Goal: Task Accomplishment & Management: Manage account settings

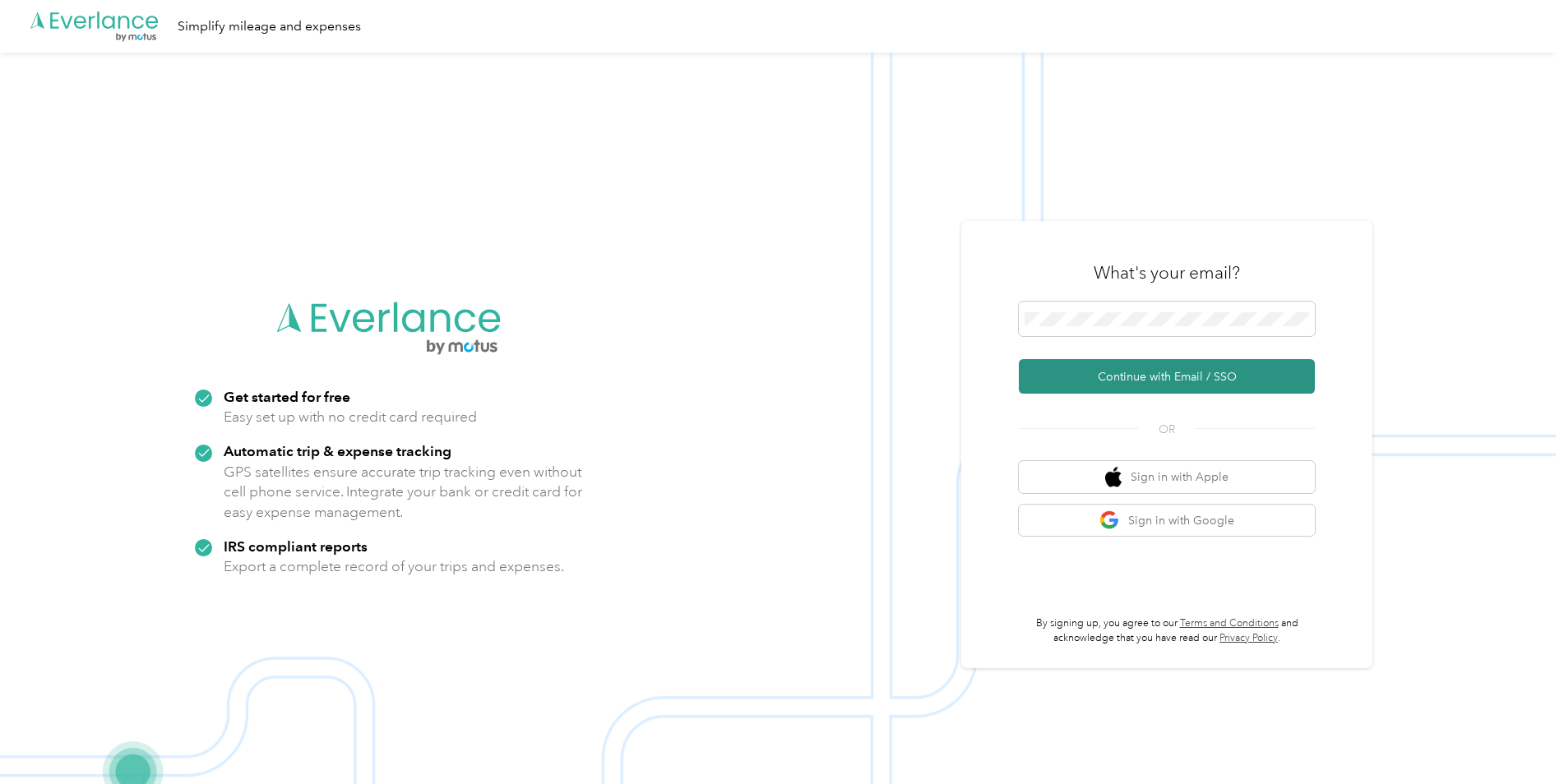
click at [1130, 378] on button "Continue with Email / SSO" at bounding box center [1167, 377] width 296 height 34
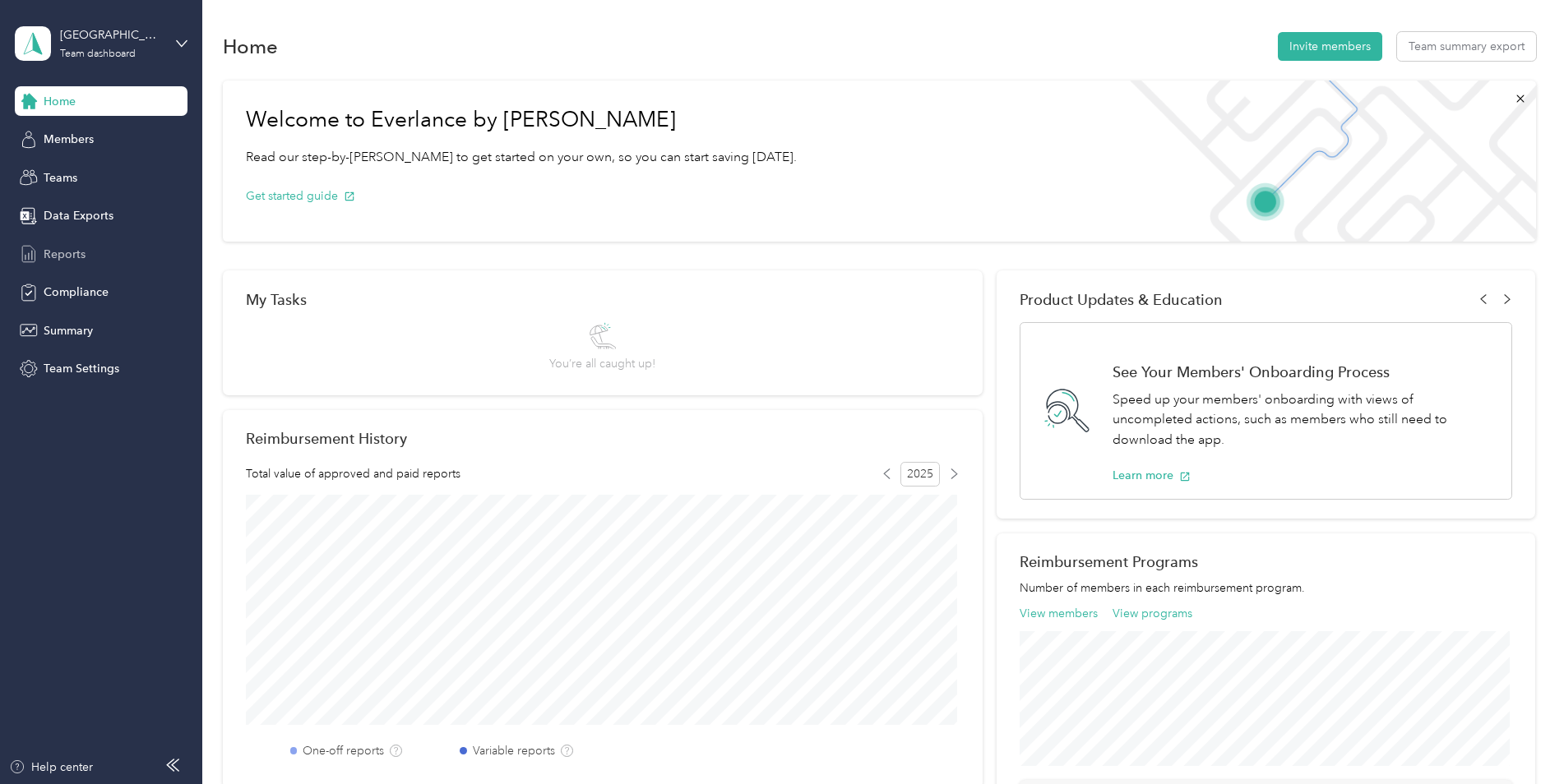
click at [69, 252] on span "Reports" at bounding box center [64, 254] width 42 height 17
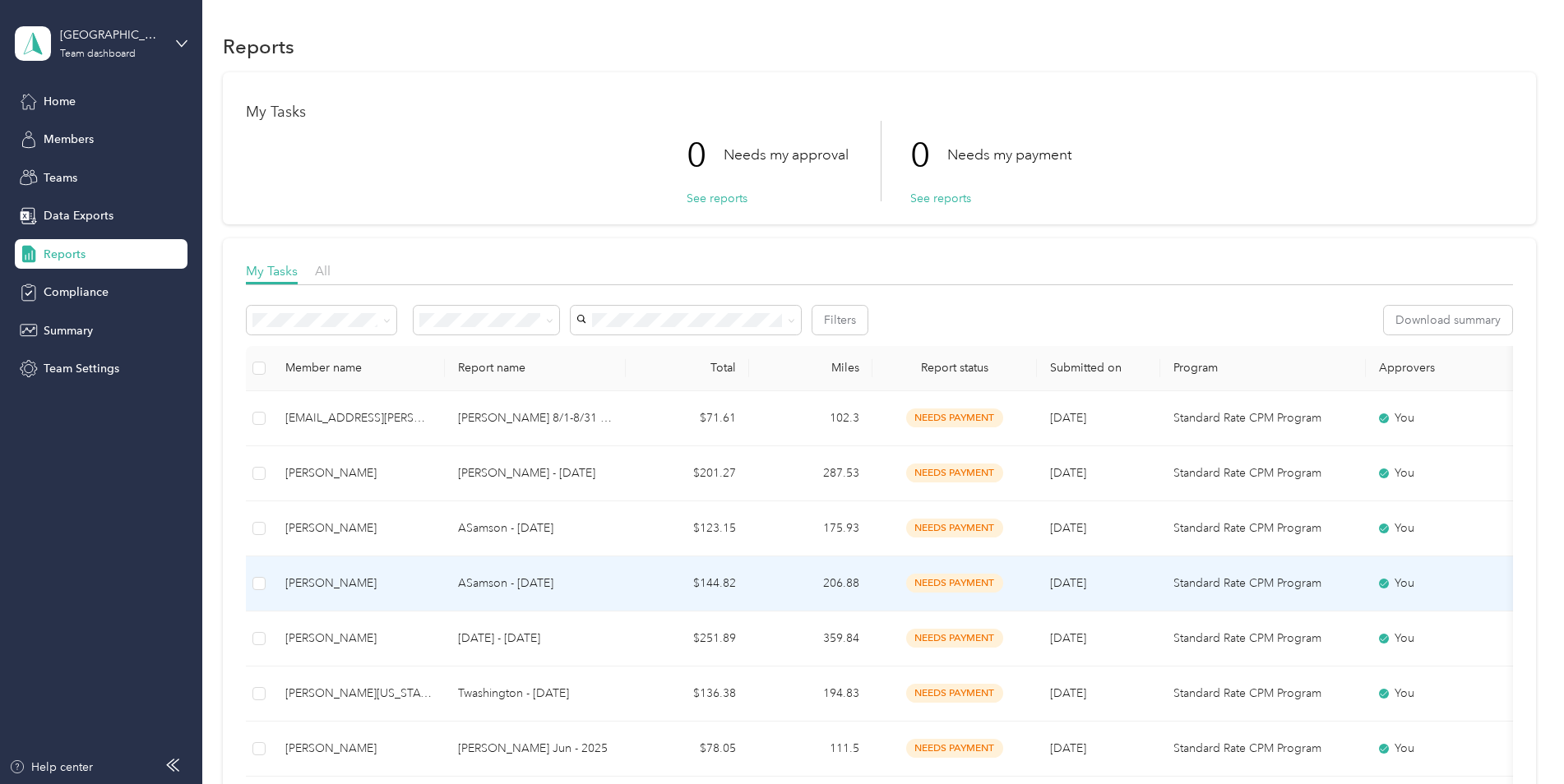
click at [541, 589] on p "ASamson - [DATE]" at bounding box center [535, 583] width 155 height 18
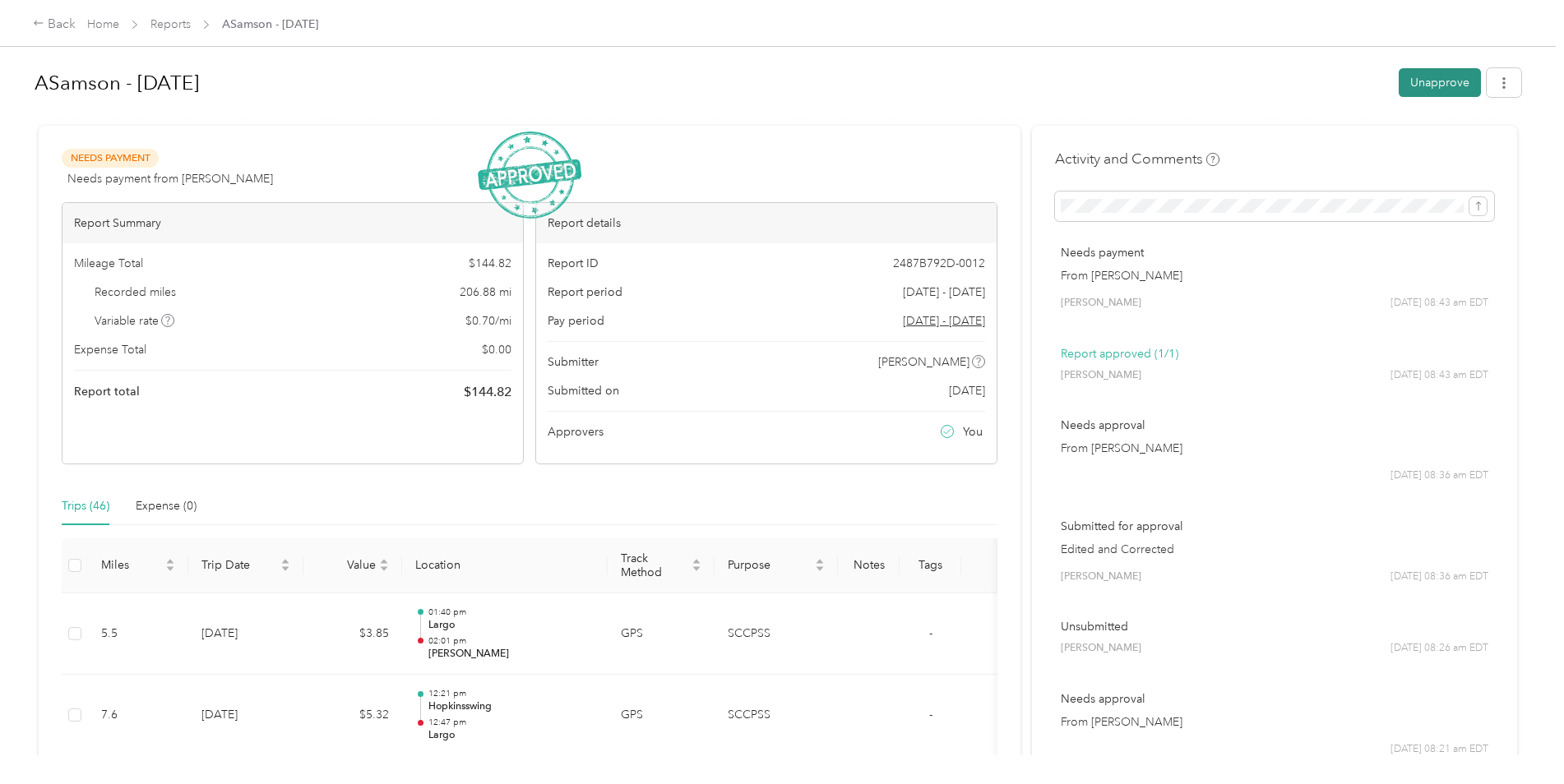
click at [1411, 76] on button "Unapprove" at bounding box center [1439, 83] width 82 height 29
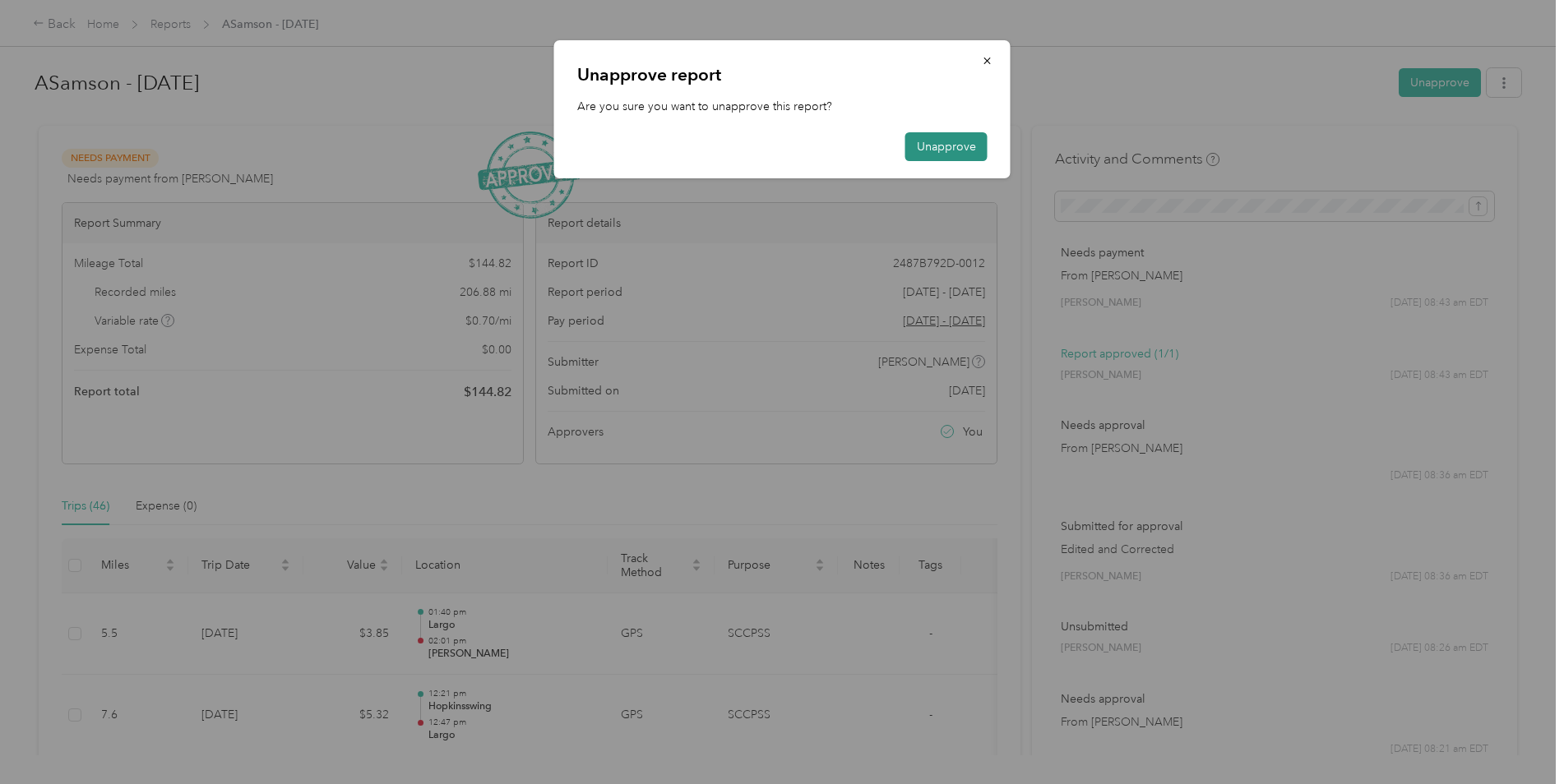
click at [951, 145] on button "Unapprove" at bounding box center [946, 147] width 82 height 29
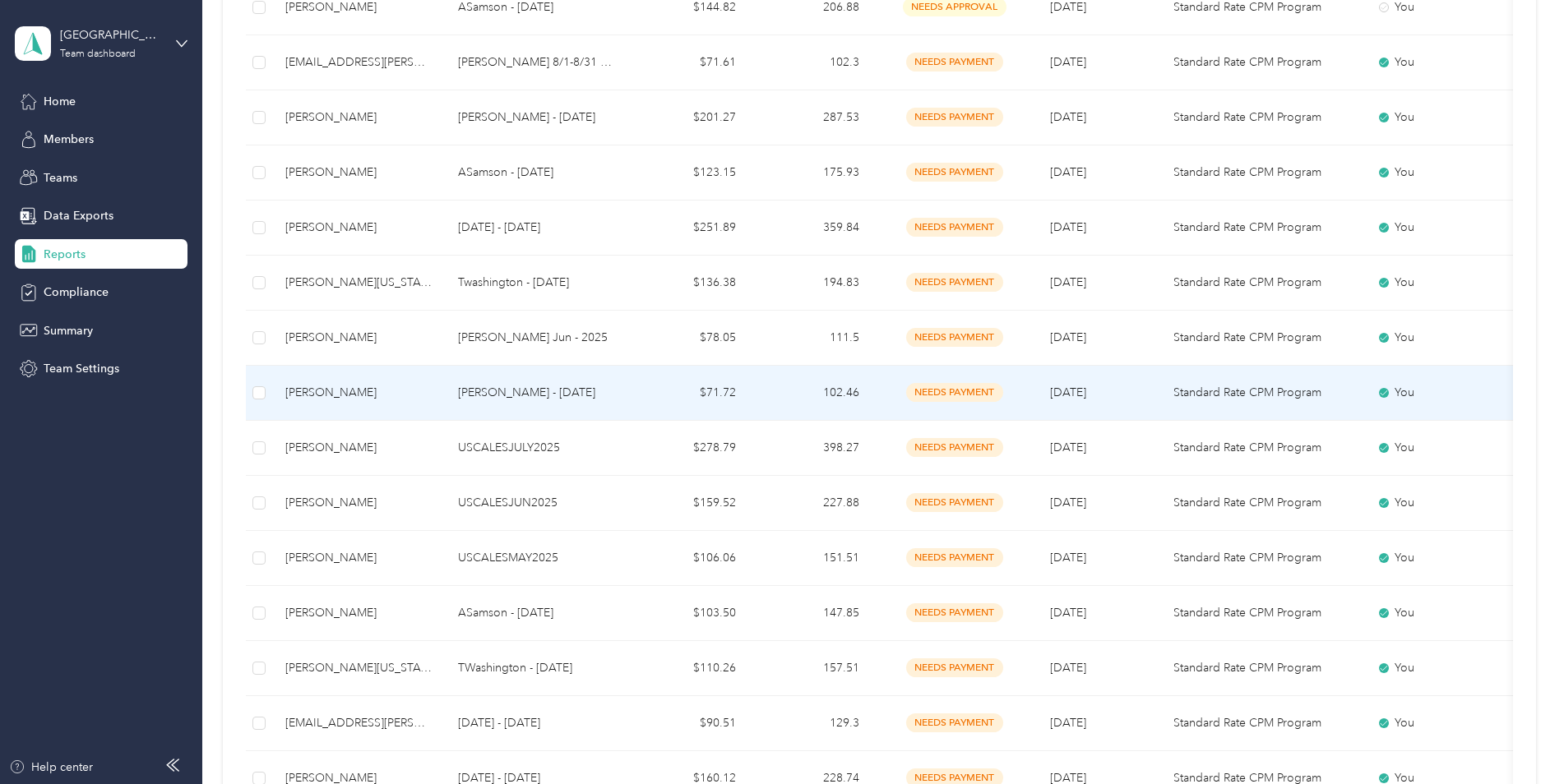
scroll to position [82, 0]
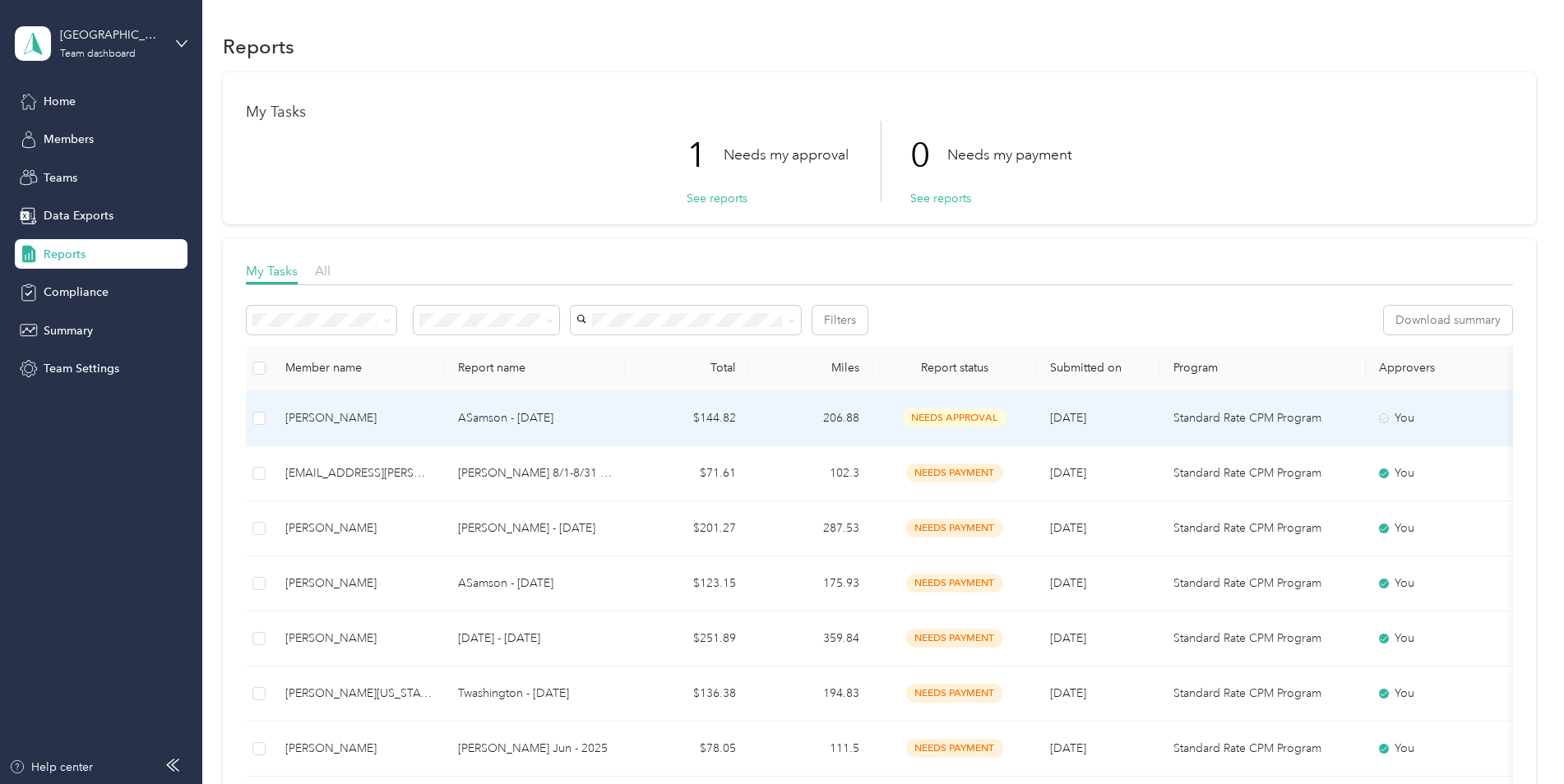
click at [374, 419] on div "[PERSON_NAME]" at bounding box center [359, 418] width 146 height 18
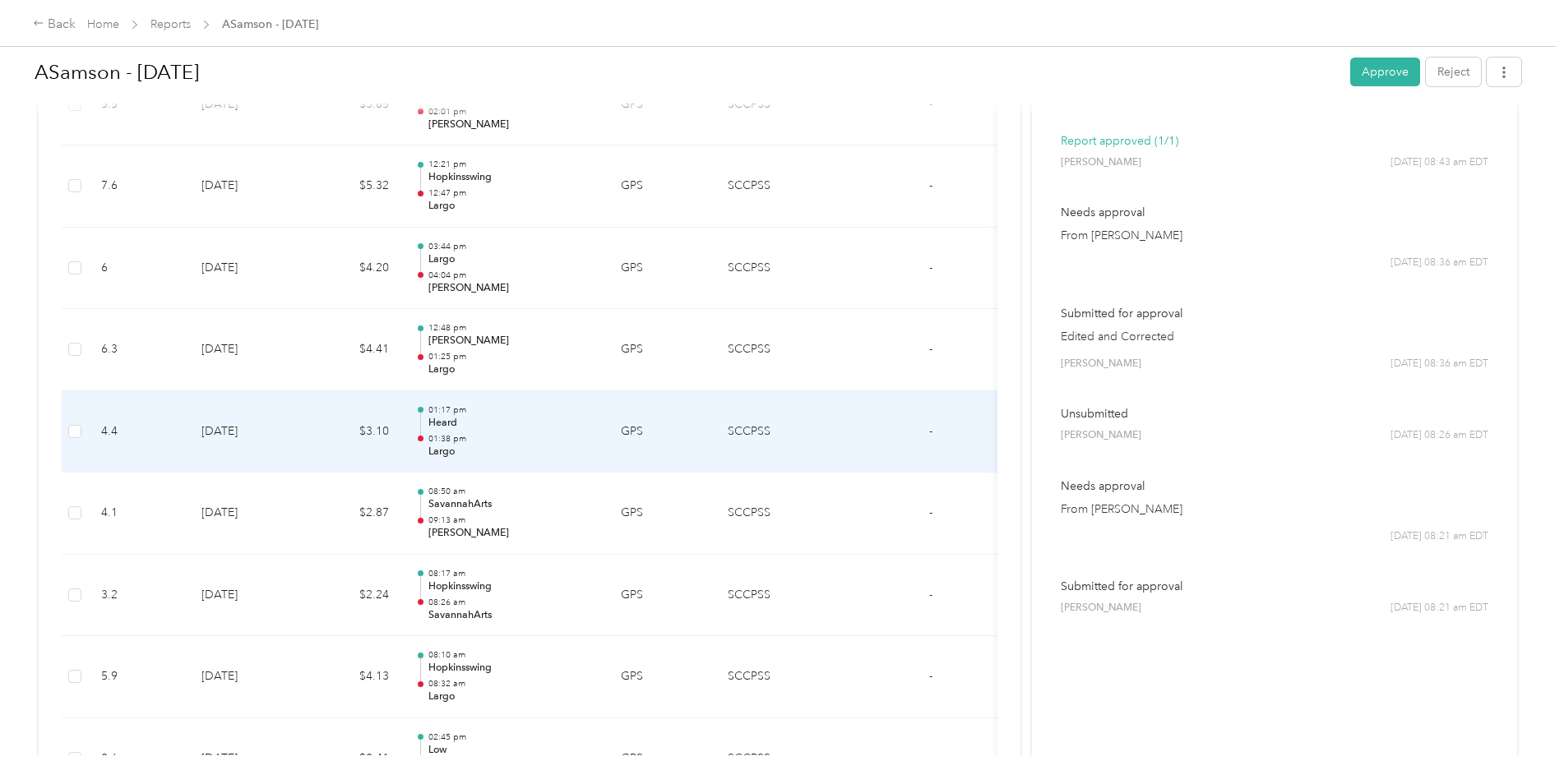
scroll to position [447, 0]
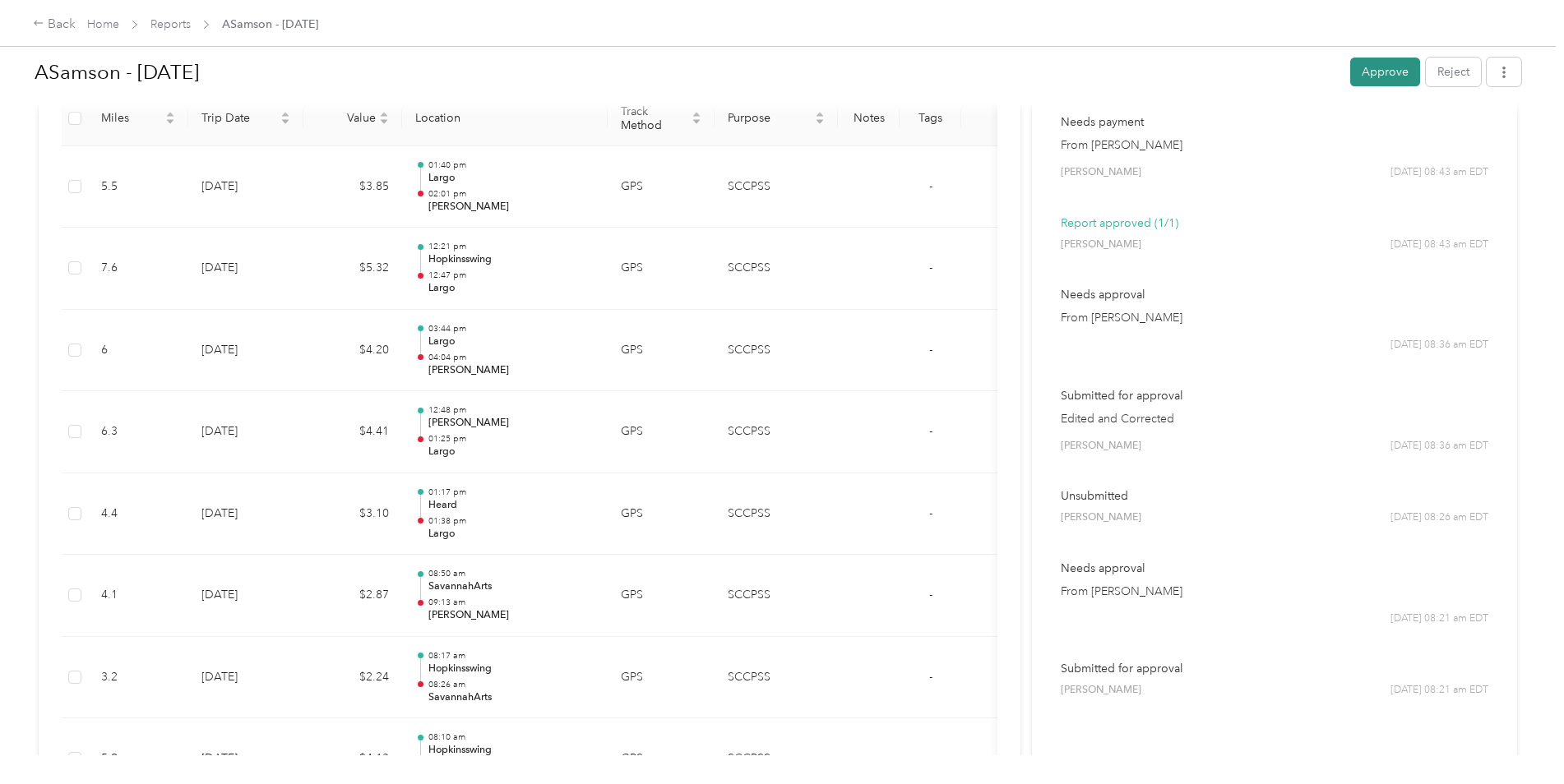
click at [1372, 77] on button "Approve" at bounding box center [1385, 72] width 70 height 29
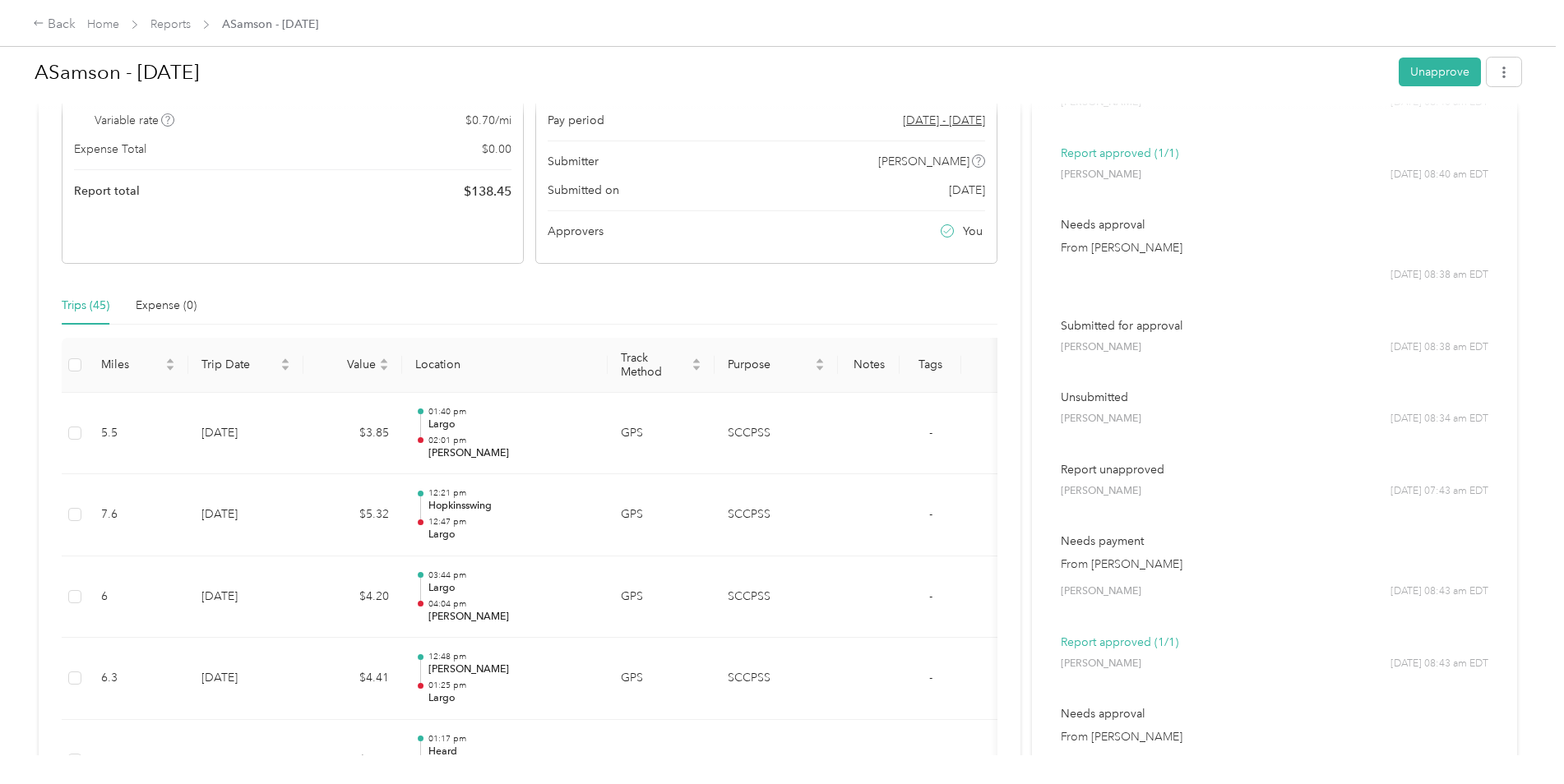
scroll to position [118, 0]
